Goal: Information Seeking & Learning: Learn about a topic

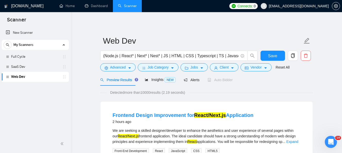
click at [173, 115] on link "Frontend Design Improvement for React/Next.js Application" at bounding box center [183, 116] width 141 height 6
